Goal: Find contact information: Find contact information

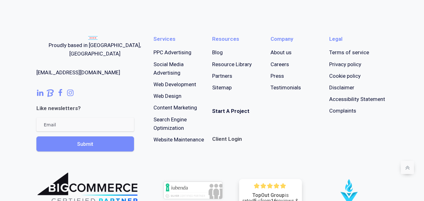
scroll to position [2879, 0]
click at [126, 70] on div "Proudly based in [GEOGRAPHIC_DATA], [GEOGRAPHIC_DATA] [EMAIL_ADDRESS][DOMAIN_NA…" at bounding box center [94, 96] width 117 height 122
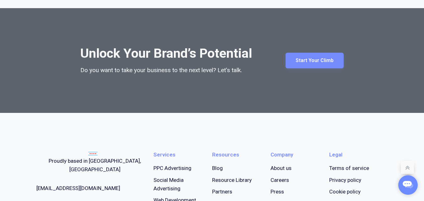
scroll to position [2754, 0]
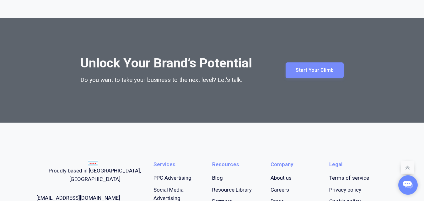
click at [209, 119] on div "Unlock Your Brand’s Potential Do you want to take your business to the next lev…" at bounding box center [212, 70] width 366 height 105
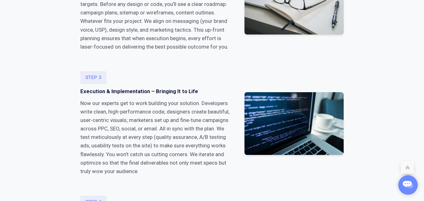
scroll to position [0, 0]
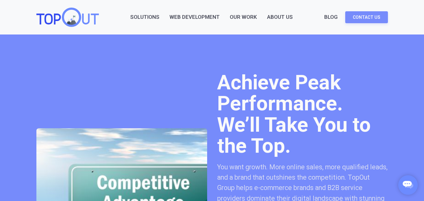
drag, startPoint x: 365, startPoint y: 17, endPoint x: 359, endPoint y: 25, distance: 10.7
click at [365, 17] on link "Contact Us" at bounding box center [366, 17] width 43 height 12
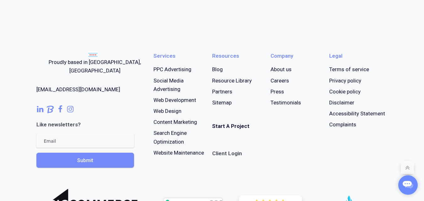
scroll to position [476, 0]
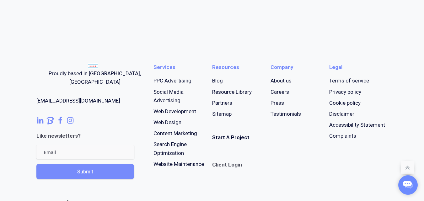
click at [60, 117] on use at bounding box center [60, 120] width 4 height 7
